Goal: Transaction & Acquisition: Purchase product/service

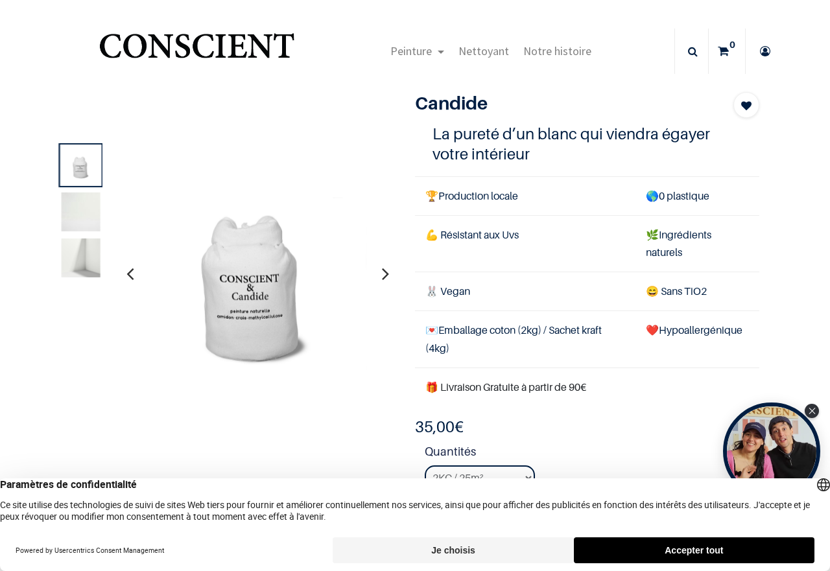
click at [683, 551] on button "Accepter tout" at bounding box center [694, 551] width 241 height 26
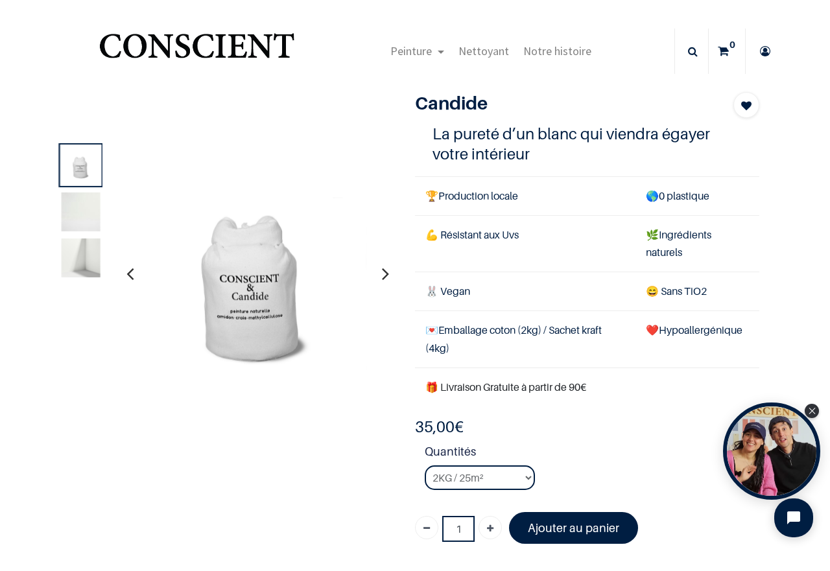
click at [89, 224] on img at bounding box center [80, 211] width 39 height 39
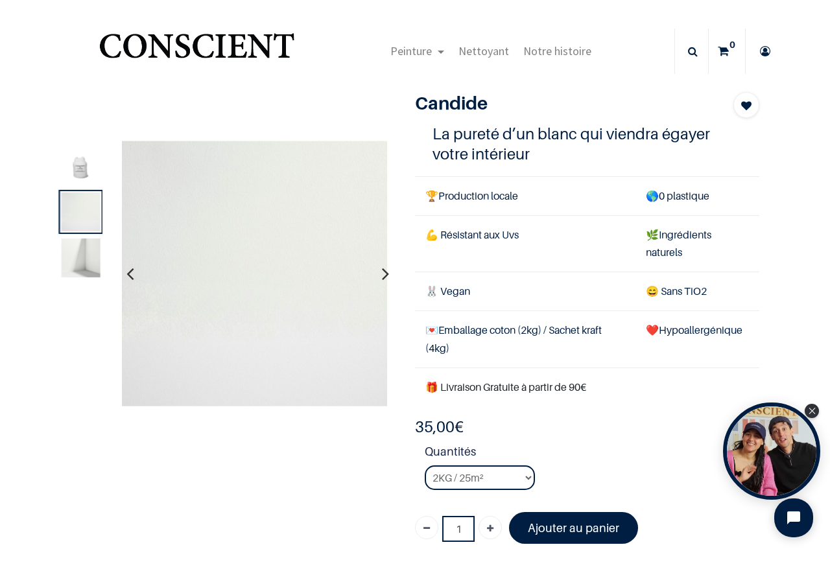
click at [382, 272] on icon "button" at bounding box center [385, 273] width 7 height 35
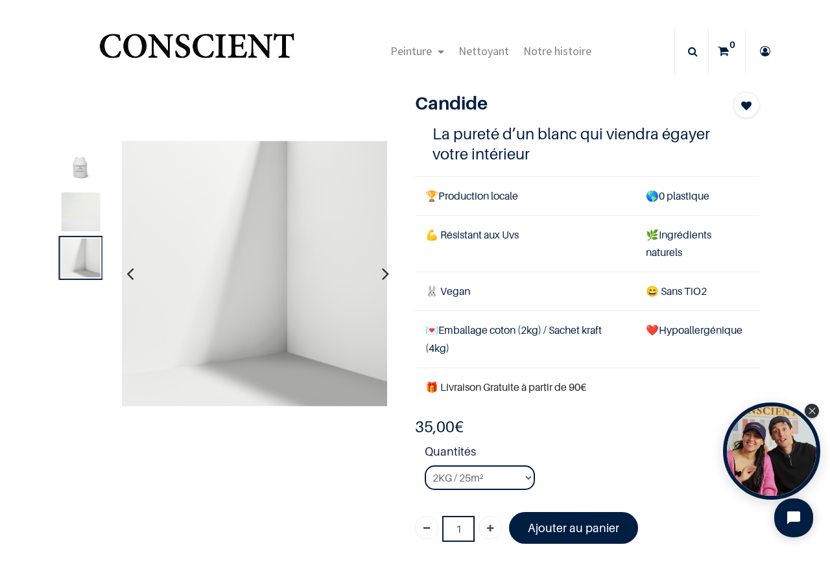
click at [73, 166] on img at bounding box center [80, 165] width 39 height 39
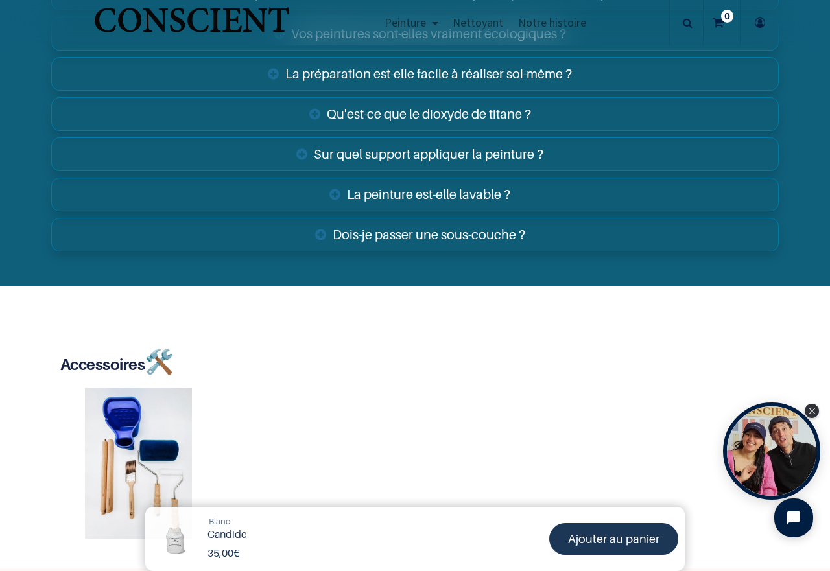
scroll to position [1816, 0]
